Goal: Transaction & Acquisition: Purchase product/service

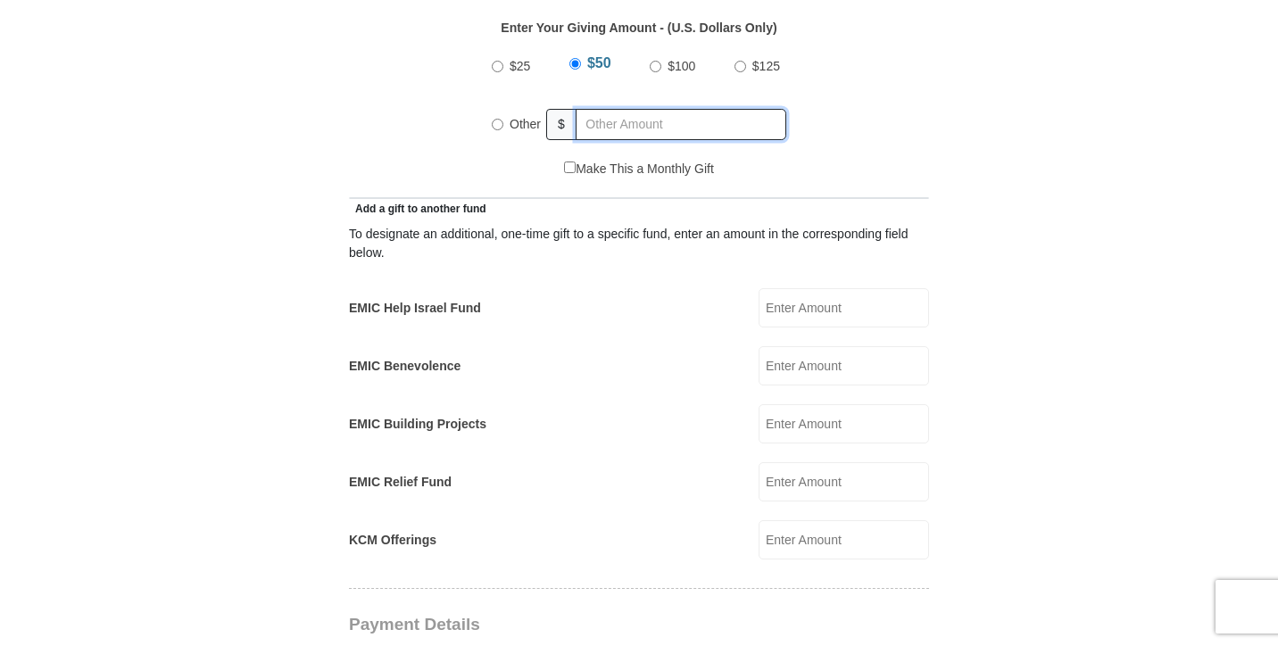
radio input "true"
click at [624, 109] on input "text" at bounding box center [684, 124] width 204 height 31
type input "60"
click at [820, 115] on div "$25 $50 $100 $125 Other $ 60" at bounding box center [639, 102] width 561 height 116
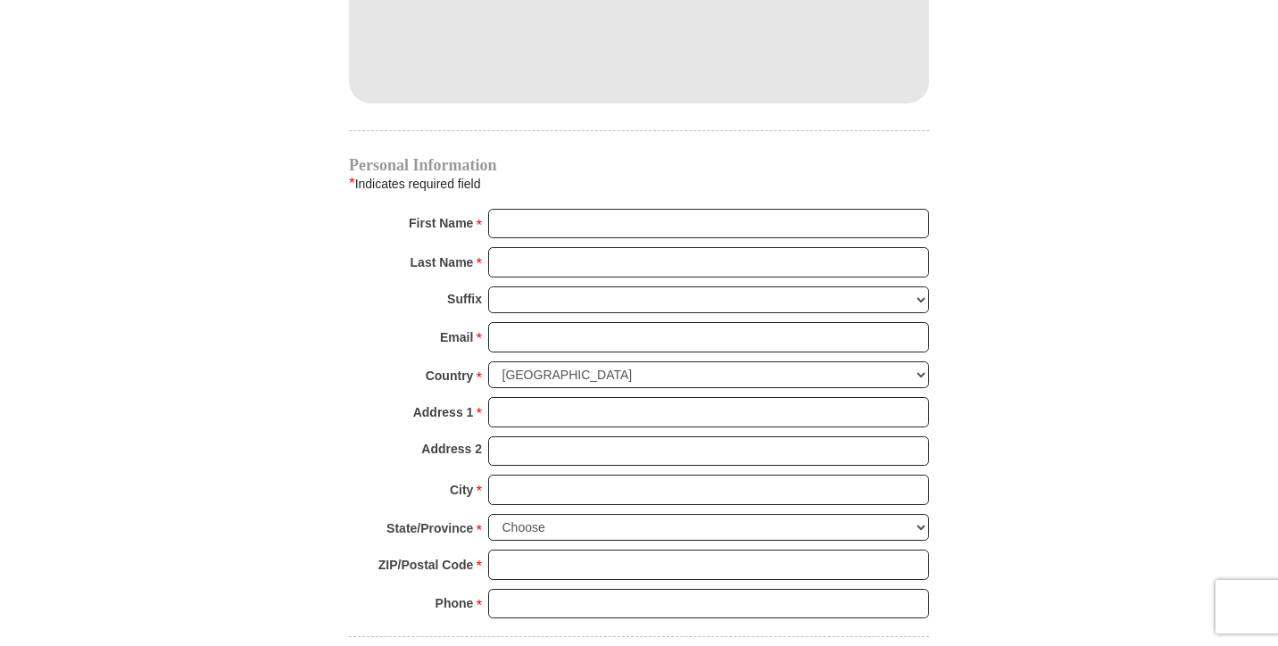
scroll to position [1420, 0]
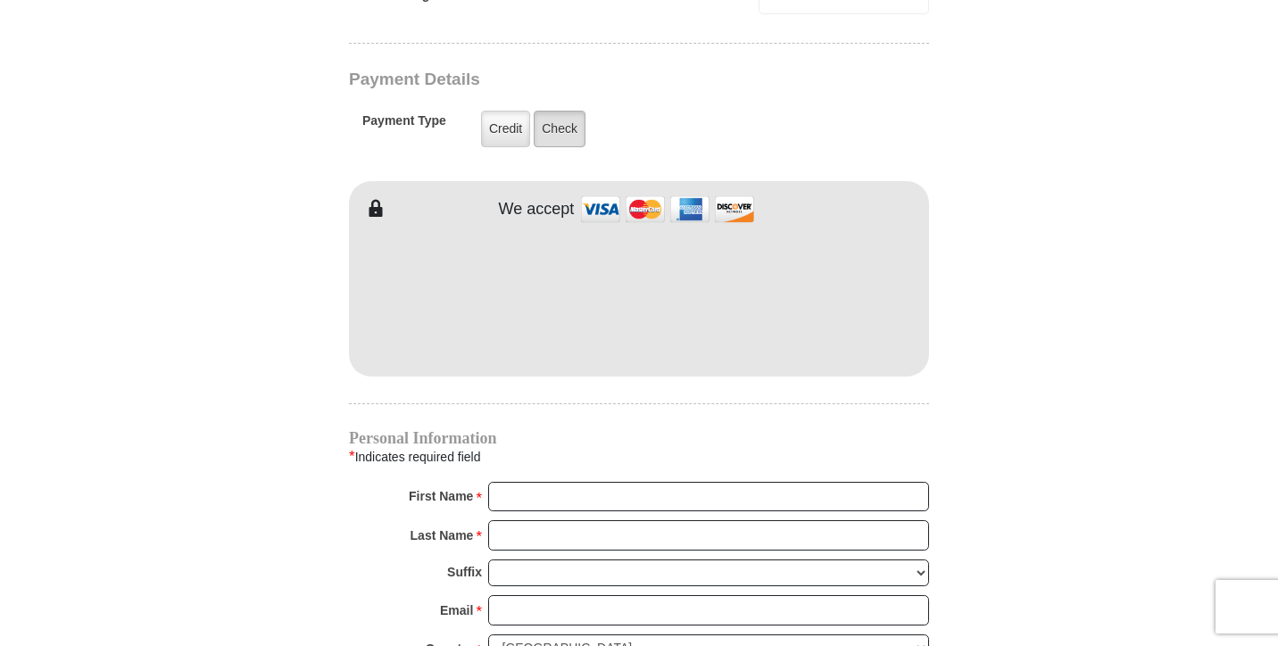
click at [567, 114] on label "Check" at bounding box center [560, 129] width 52 height 37
click at [0, 0] on input "Check" at bounding box center [0, 0] width 0 height 0
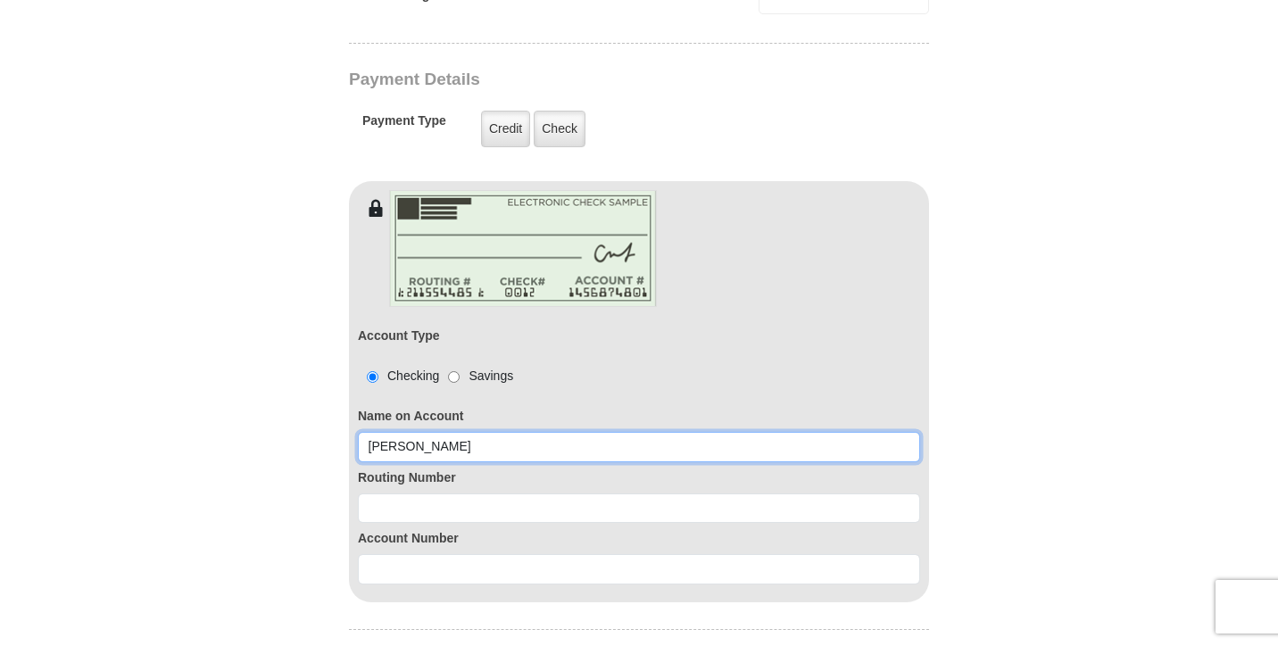
type input "William Cross"
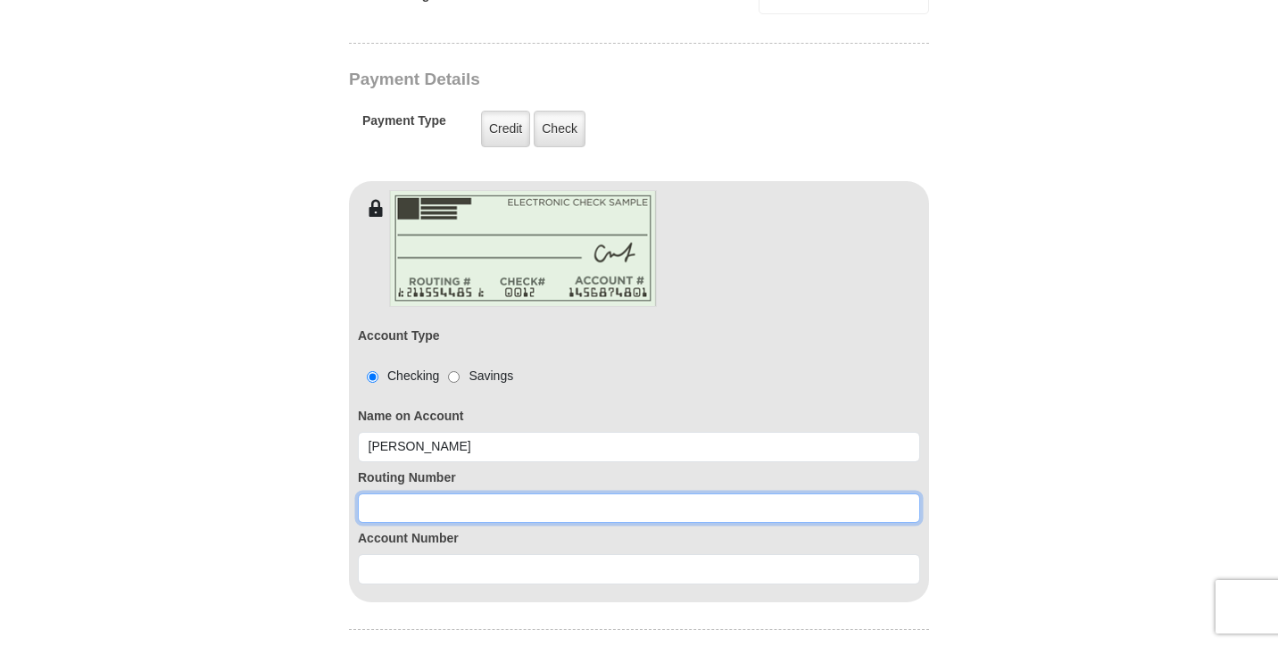
click at [454, 494] on input at bounding box center [639, 509] width 562 height 30
type input "043318092"
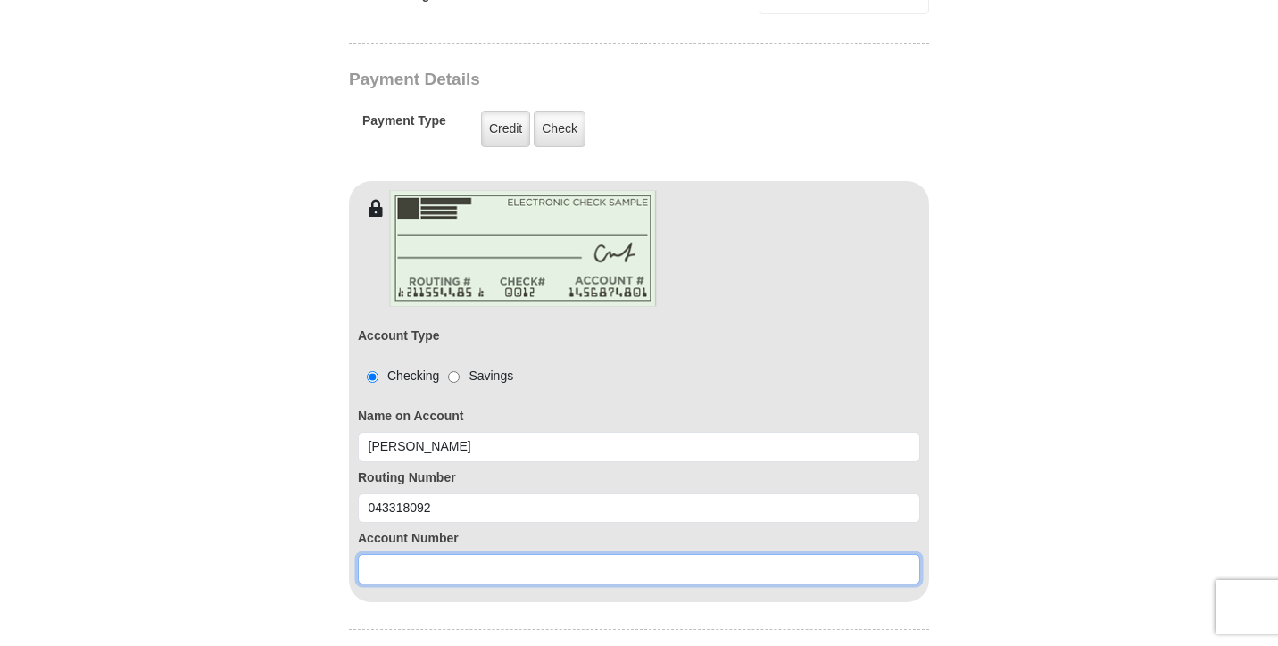
click at [407, 556] on input at bounding box center [639, 569] width 562 height 30
type input "2844071189"
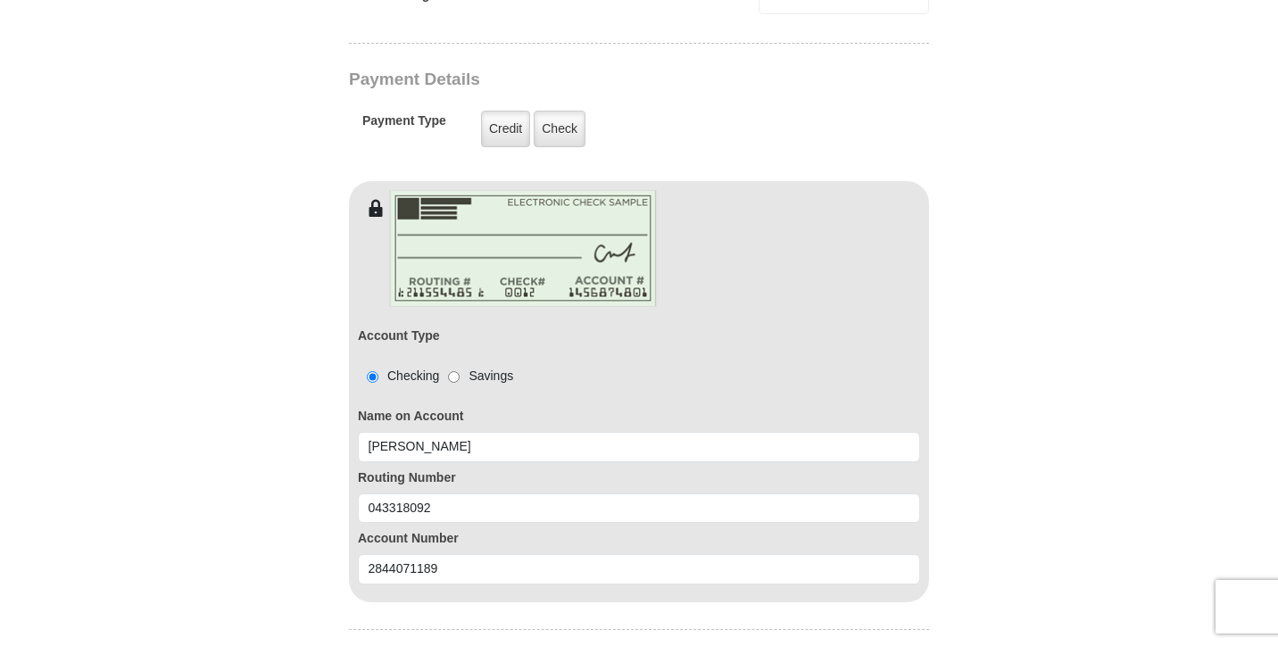
click at [521, 469] on label "Routing Number" at bounding box center [639, 478] width 562 height 19
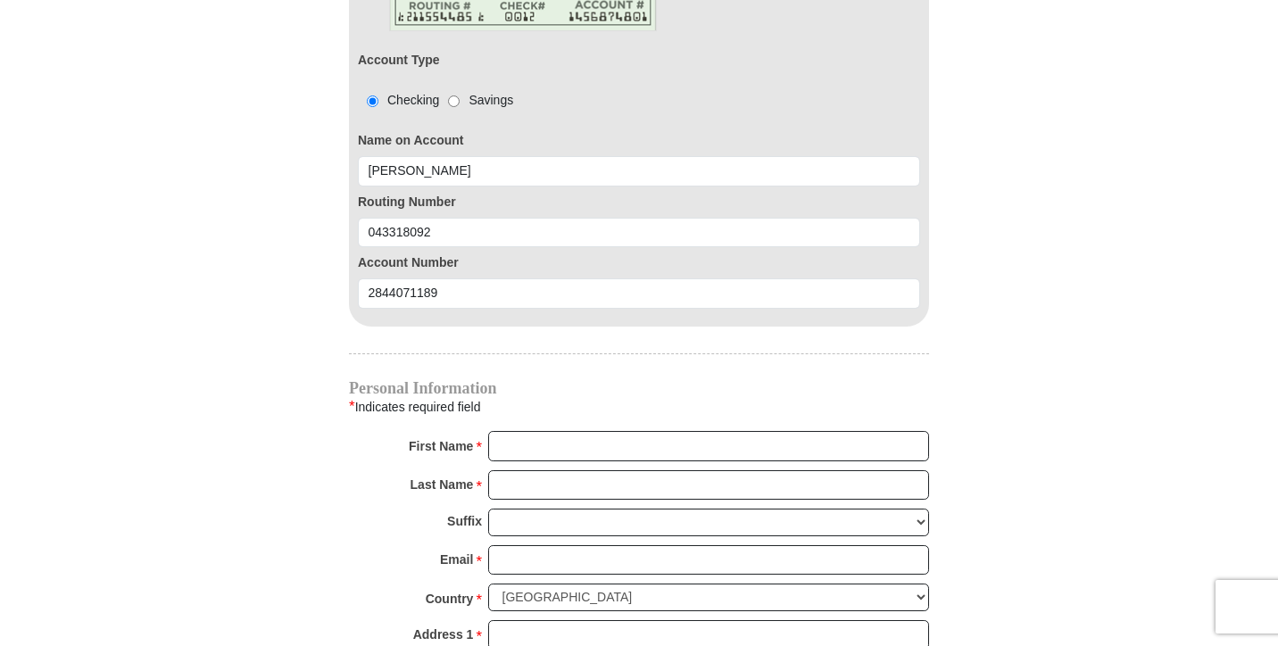
scroll to position [1698, 0]
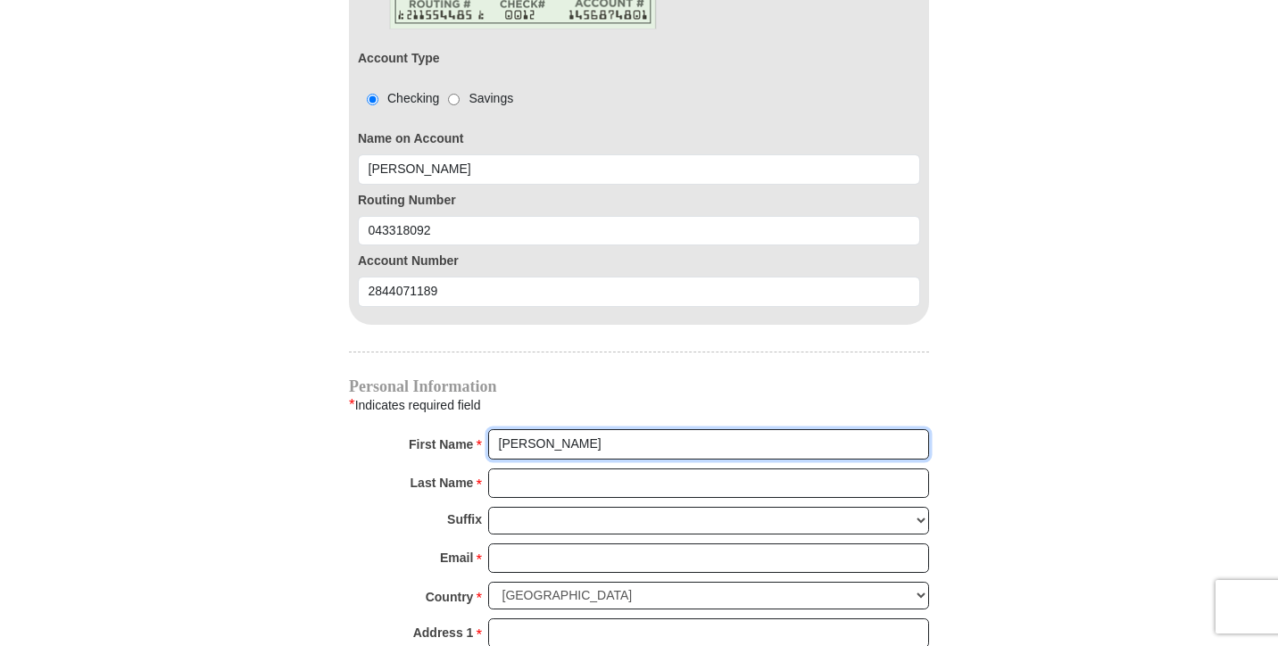
type input "Will"
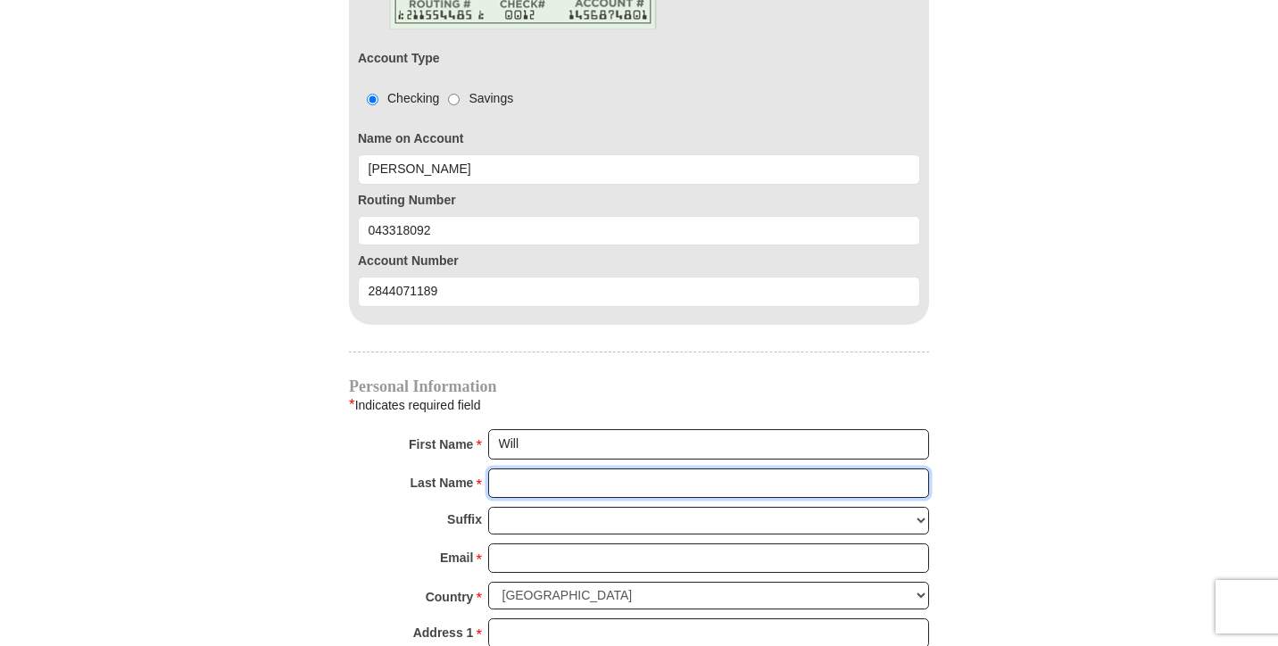
type input "Cross"
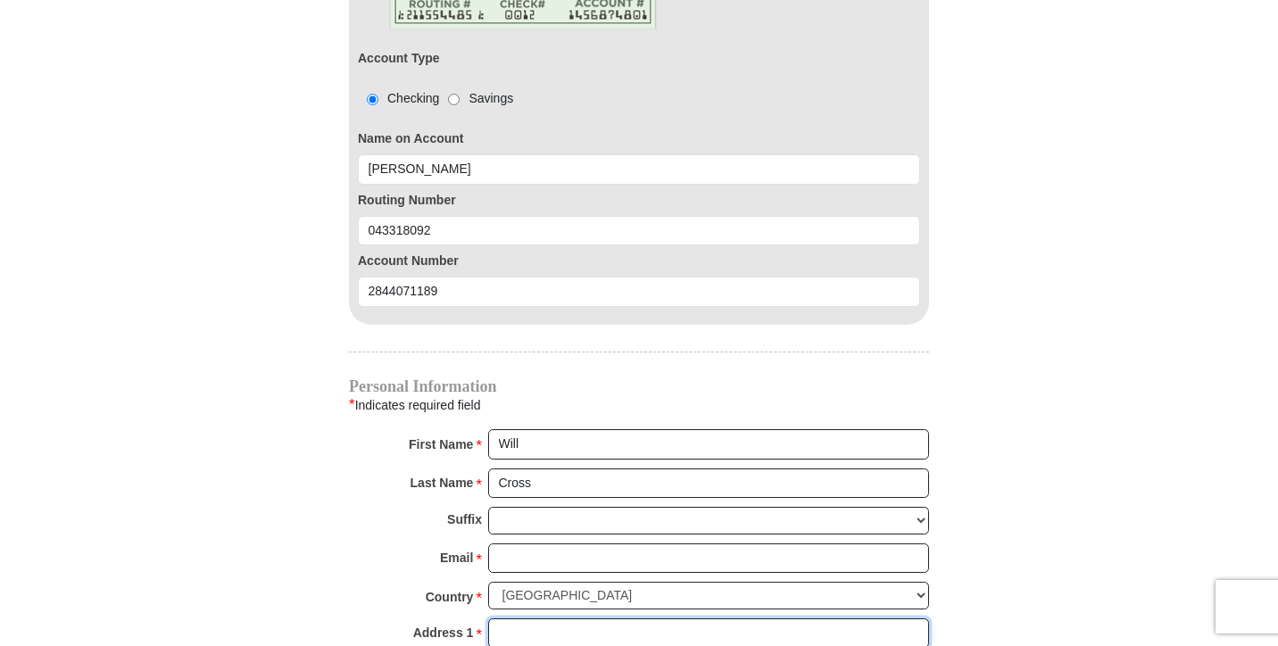
type input "155 Rentzel Dr"
type input "Manchester"
select select "PA"
type input "17345"
click at [569, 429] on input "Will" at bounding box center [708, 444] width 441 height 30
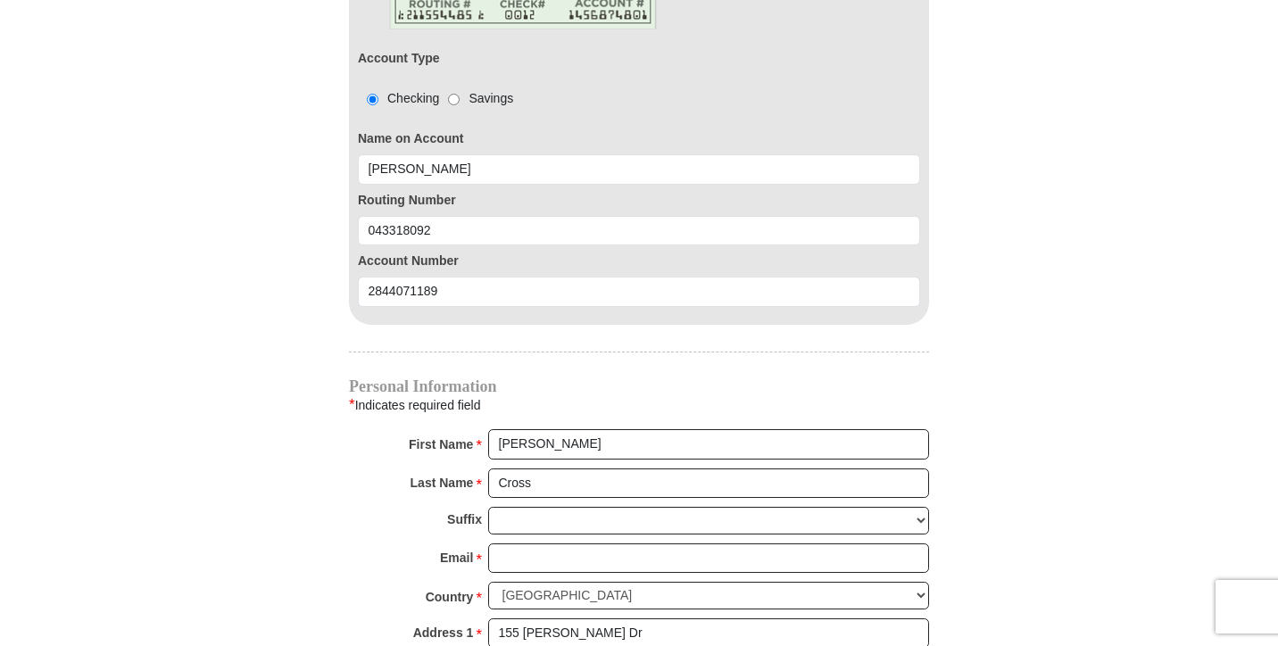
type input "William"
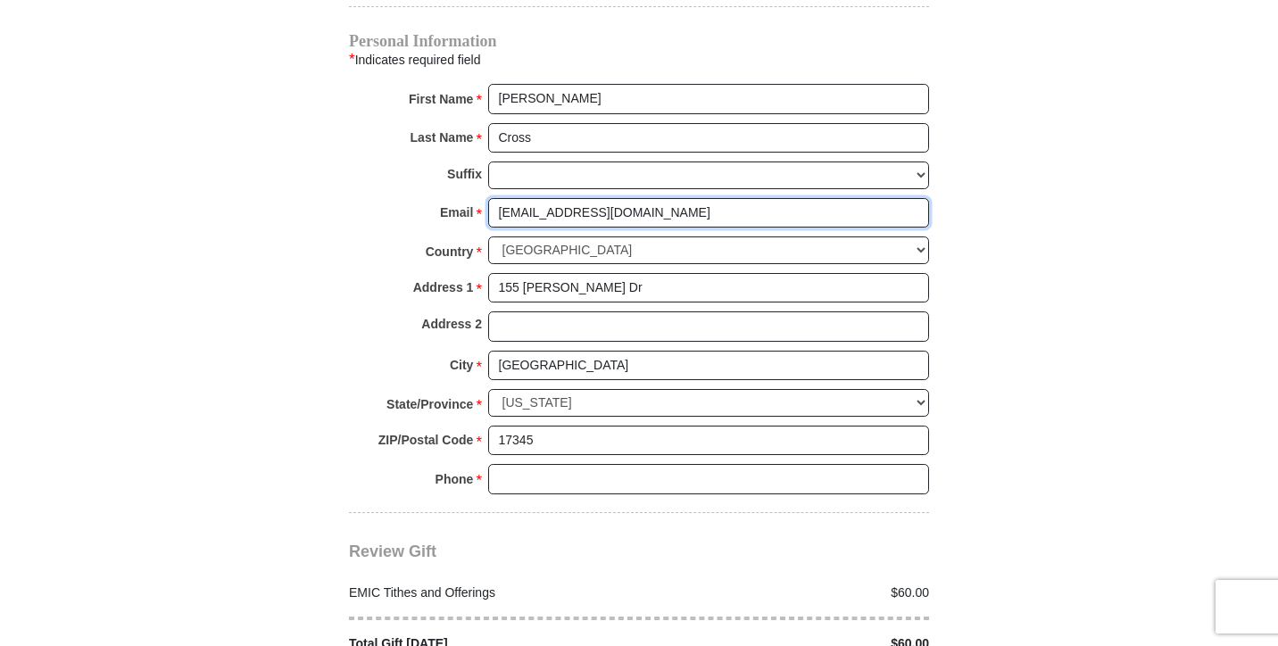
scroll to position [2059, 0]
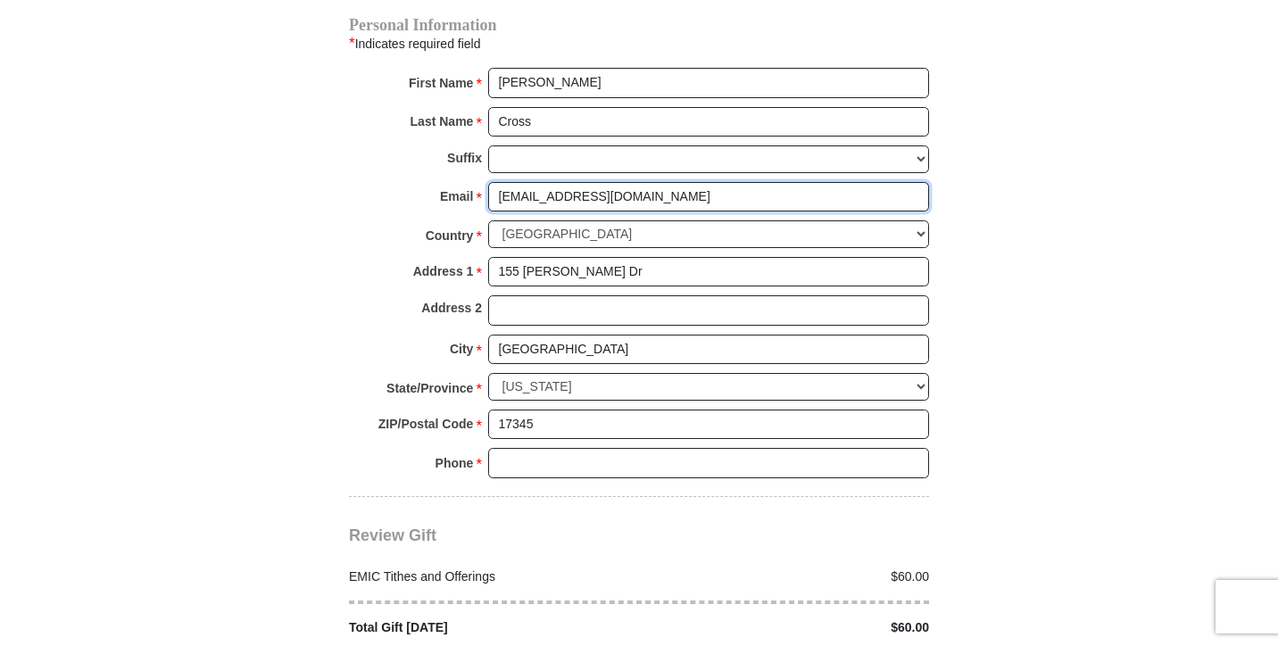
type input "Teamcross0407@gmail.com"
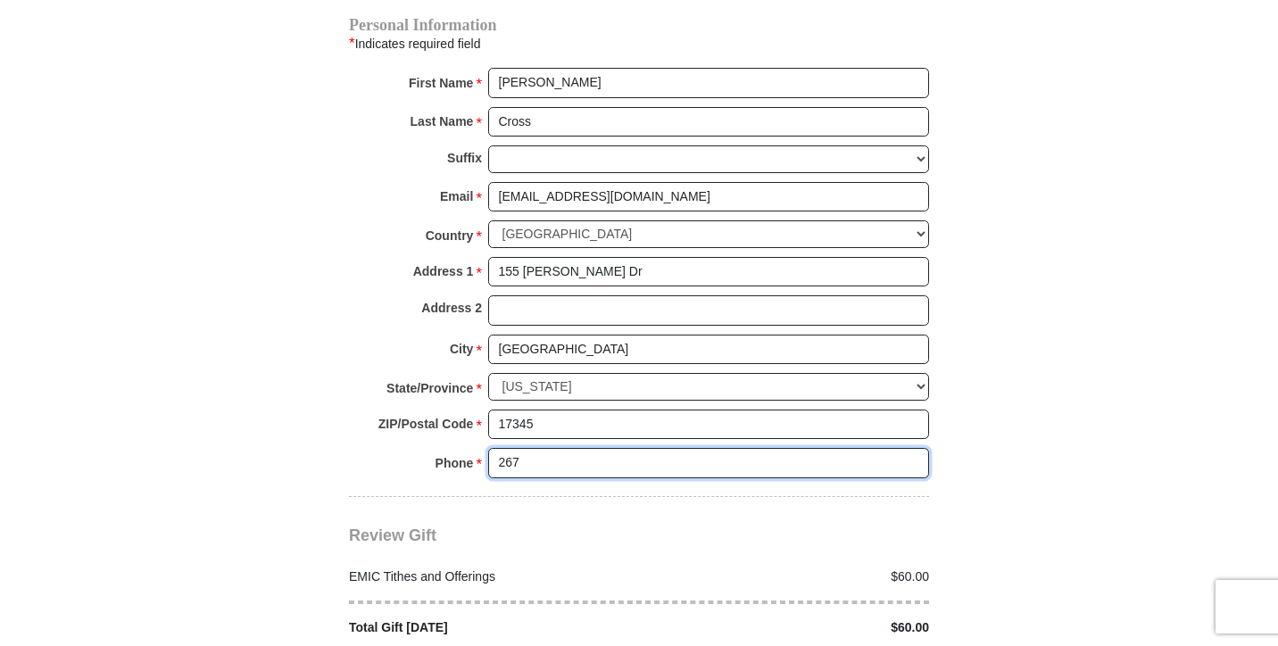
type input "2674397902"
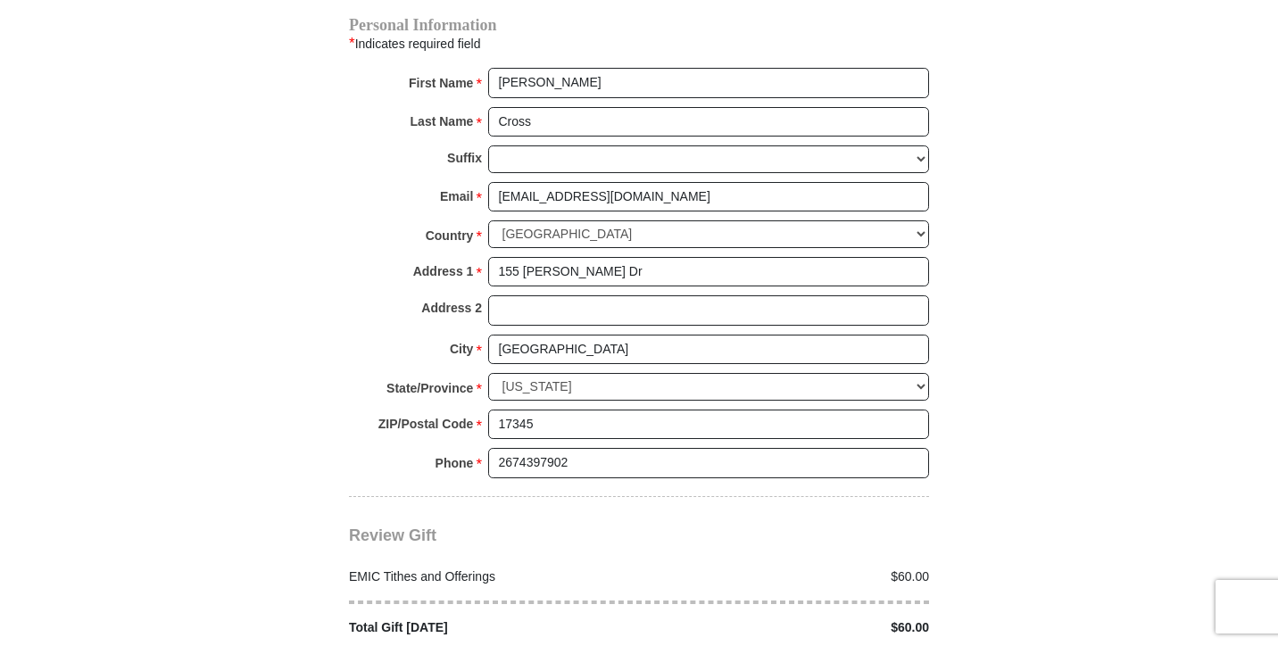
click at [685, 497] on div "Review Gift Your monthly donation will start on the first occurrence on your se…" at bounding box center [639, 567] width 580 height 140
